Goal: Task Accomplishment & Management: Manage account settings

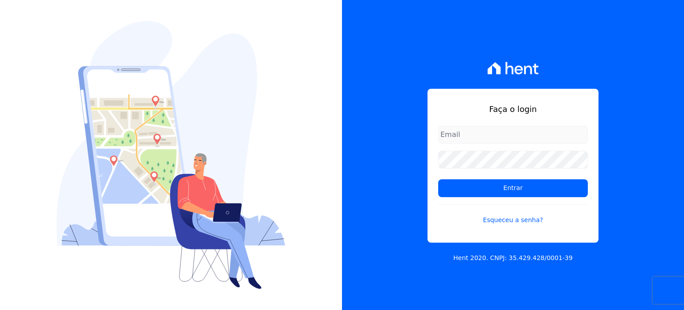
click at [481, 139] on input "email" at bounding box center [513, 135] width 150 height 18
type input "[EMAIL_ADDRESS][DOMAIN_NAME]"
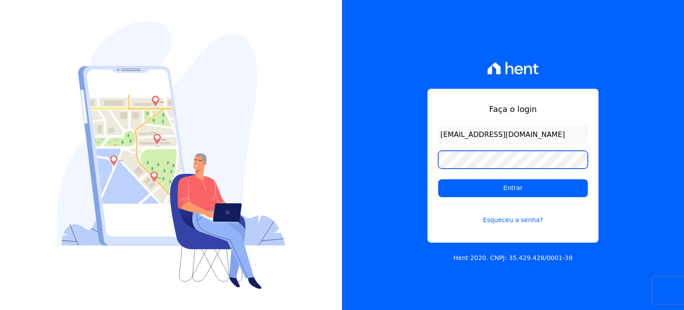
click at [438, 179] on input "Entrar" at bounding box center [513, 188] width 150 height 18
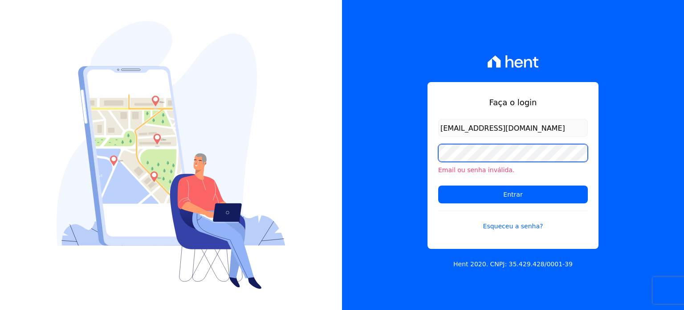
click at [438, 185] on input "Entrar" at bounding box center [513, 194] width 150 height 18
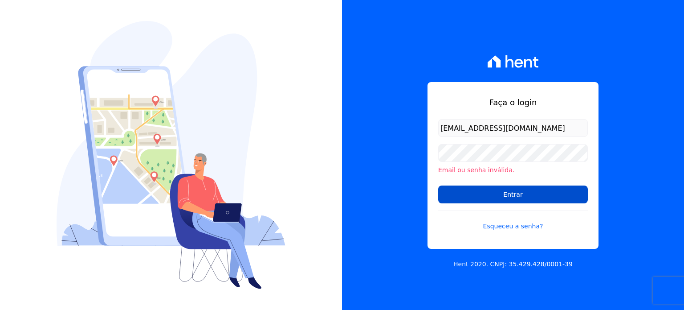
click at [508, 195] on input "Entrar" at bounding box center [513, 194] width 150 height 18
click at [503, 201] on input "Entrar" at bounding box center [513, 194] width 150 height 18
click at [512, 192] on input "Entrar" at bounding box center [513, 194] width 150 height 18
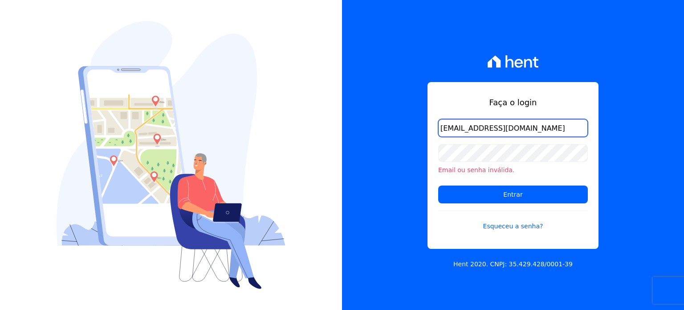
click at [554, 125] on input "[EMAIL_ADDRESS][DOMAIN_NAME]" at bounding box center [513, 128] width 150 height 18
click at [508, 134] on input "[EMAIL_ADDRESS][DOMAIN_NAME]" at bounding box center [513, 128] width 150 height 18
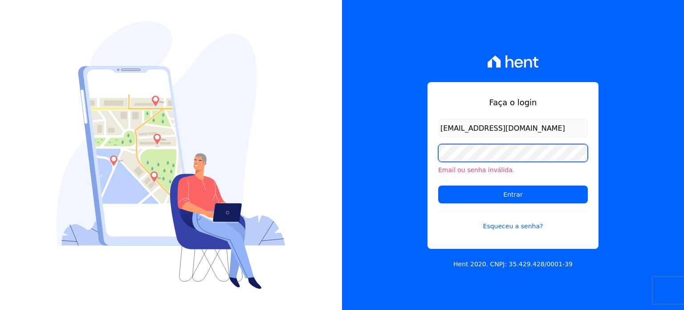
click at [438, 185] on input "Entrar" at bounding box center [513, 194] width 150 height 18
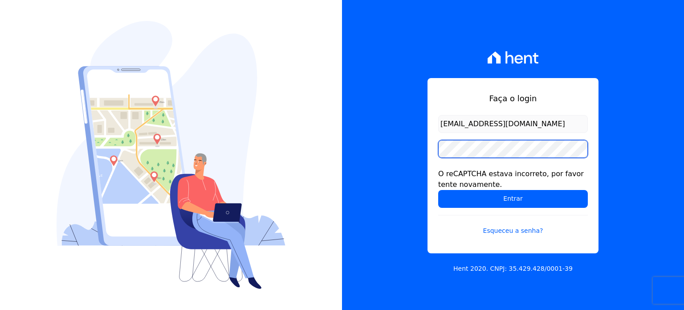
click at [438, 190] on input "Entrar" at bounding box center [513, 199] width 150 height 18
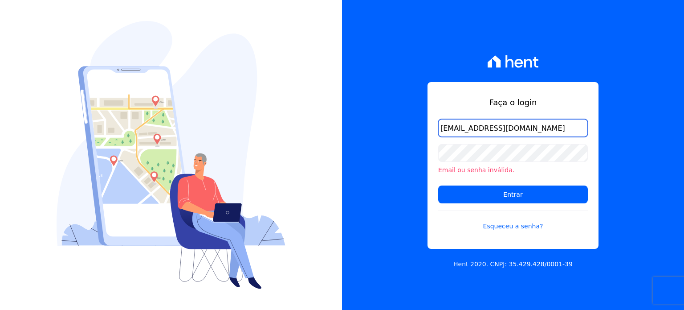
click at [497, 129] on input "[EMAIL_ADDRESS][DOMAIN_NAME]" at bounding box center [513, 128] width 150 height 18
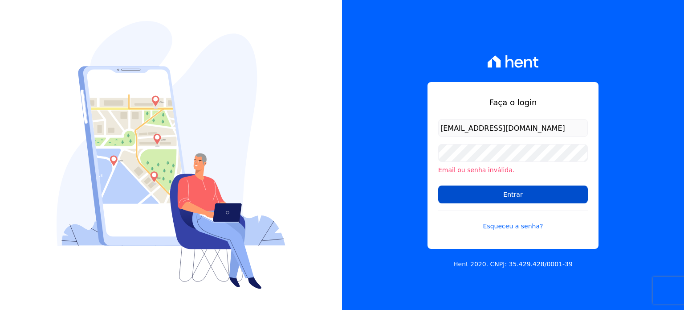
drag, startPoint x: 535, startPoint y: 203, endPoint x: 535, endPoint y: 197, distance: 5.8
click at [535, 199] on form "cabralempreendimentoscomercial@gmail.com Email ou senha inválida. Entrar Esquec…" at bounding box center [513, 180] width 150 height 123
click at [535, 197] on input "Entrar" at bounding box center [513, 194] width 150 height 18
